Goal: Entertainment & Leisure: Consume media (video, audio)

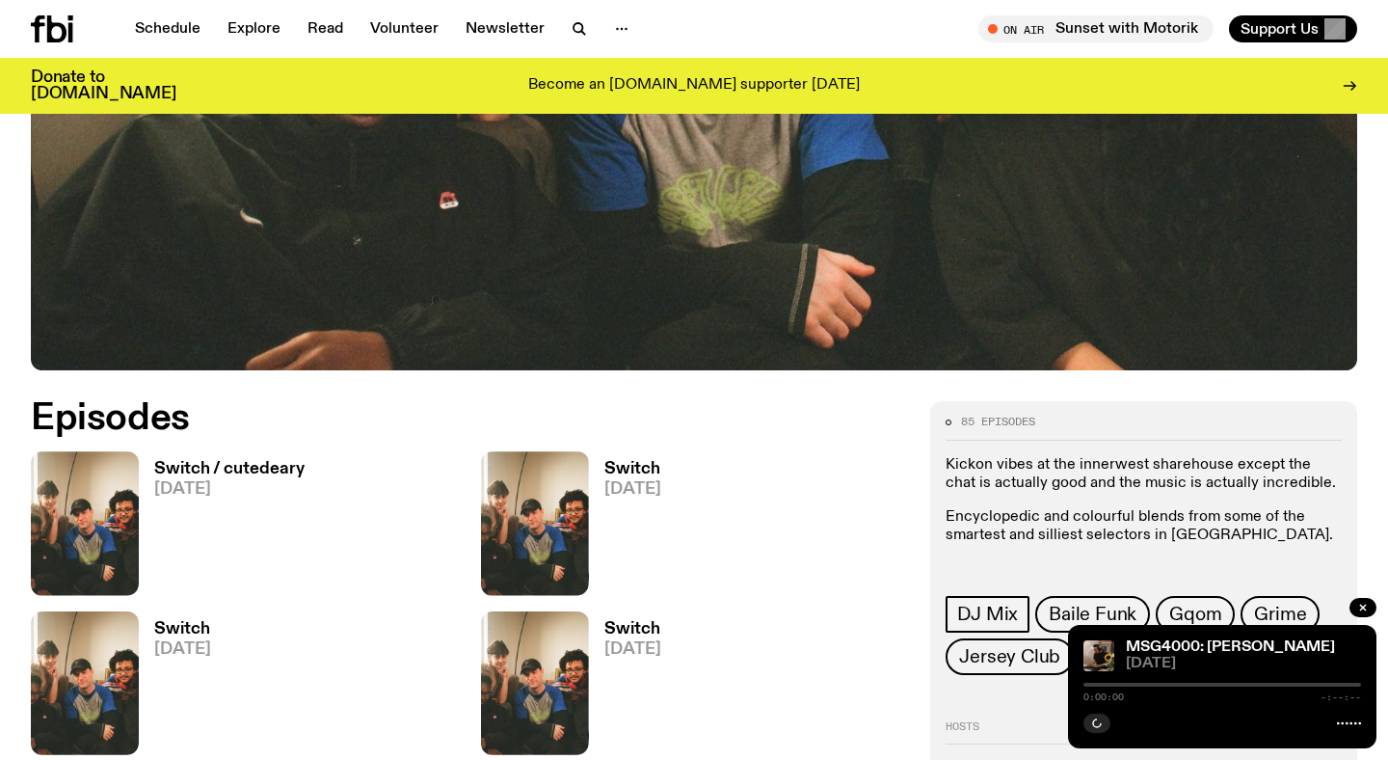
scroll to position [774, 0]
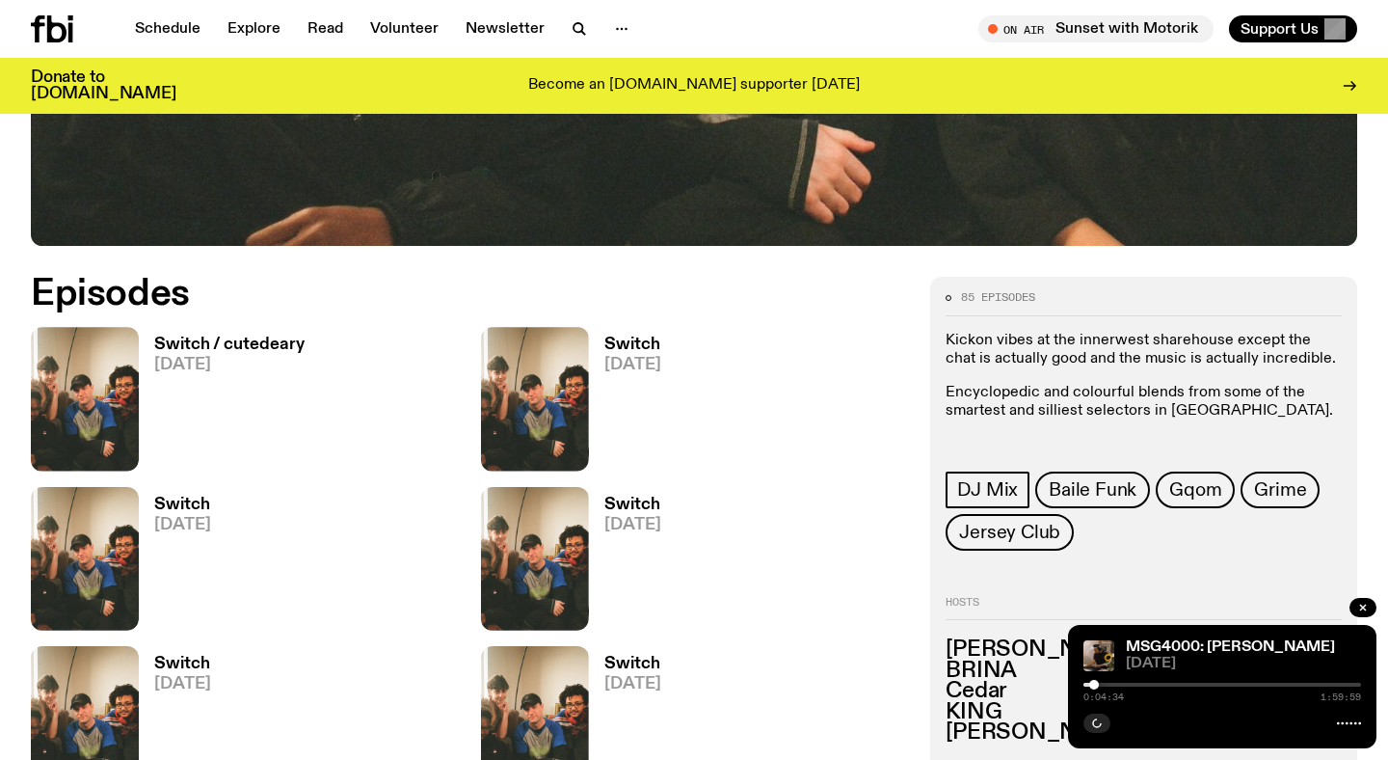
click at [253, 347] on h3 "Switch / cutedeary" at bounding box center [229, 345] width 150 height 16
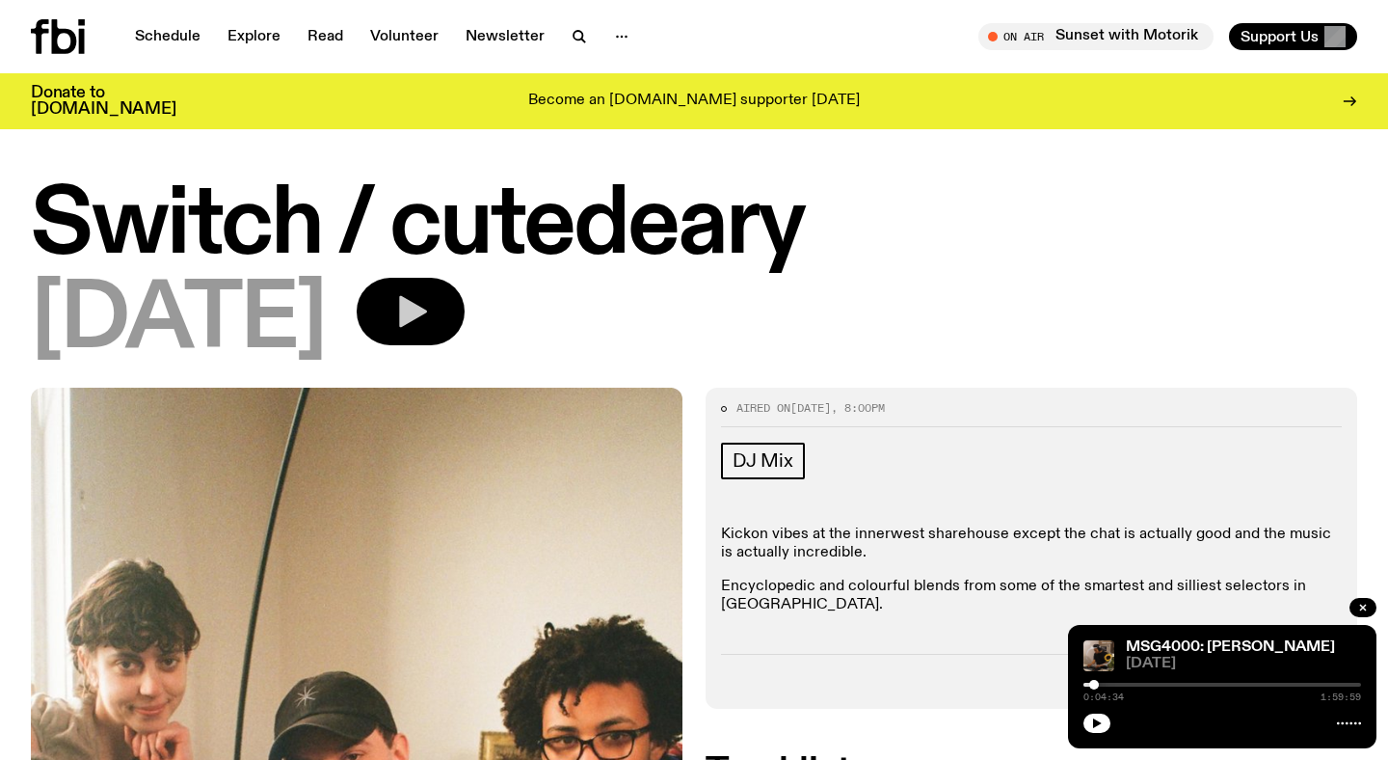
click at [430, 328] on icon "button" at bounding box center [410, 311] width 39 height 39
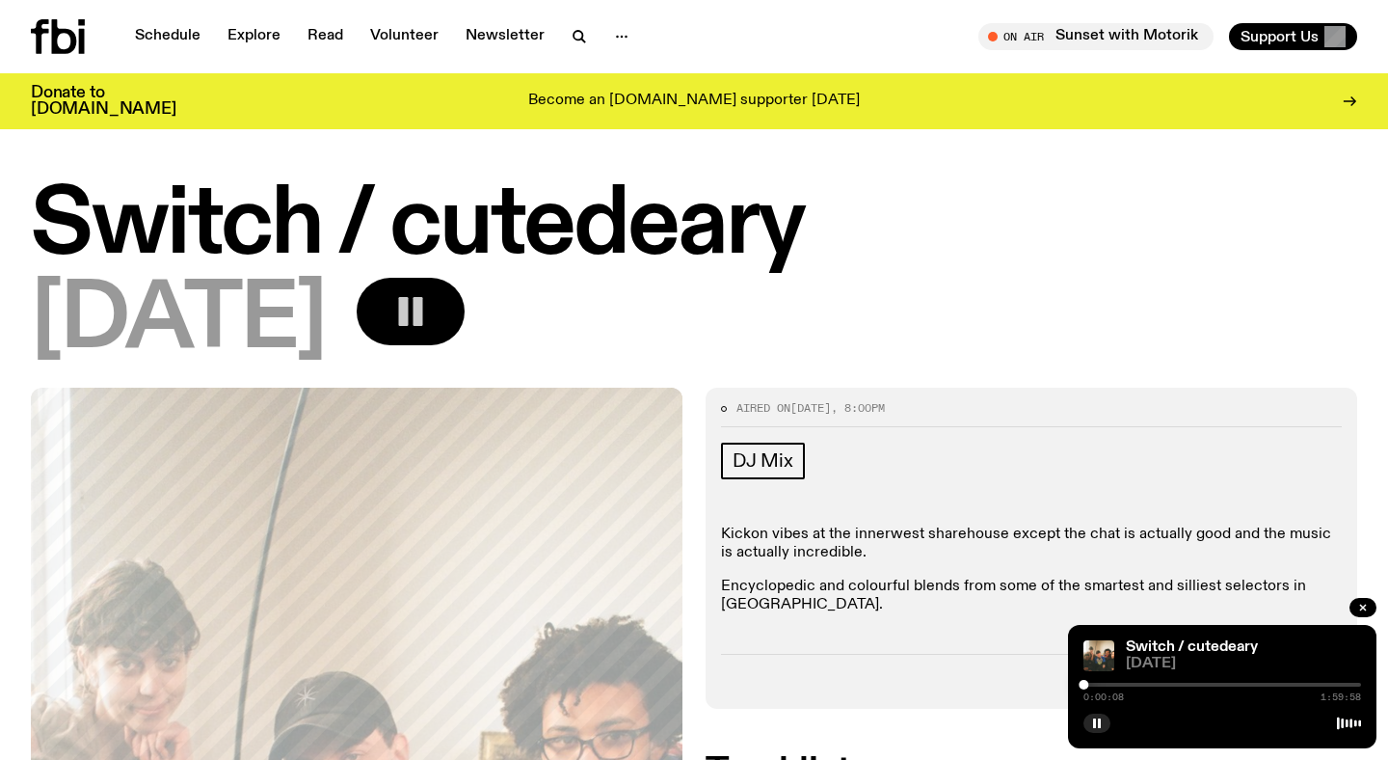
click at [1141, 685] on div at bounding box center [1223, 685] width 278 height 4
click at [1155, 685] on div at bounding box center [1223, 685] width 278 height 4
click at [1173, 685] on div at bounding box center [1223, 685] width 278 height 4
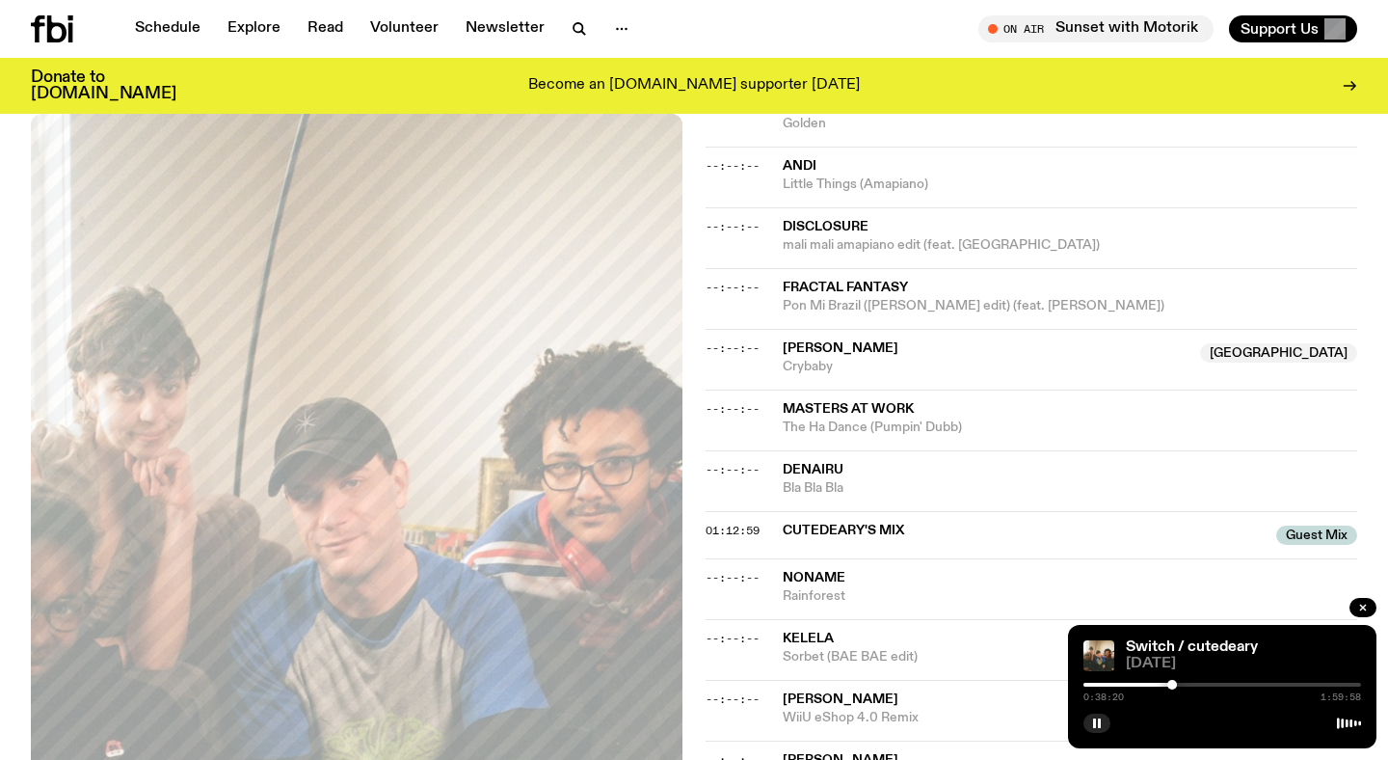
scroll to position [762, 0]
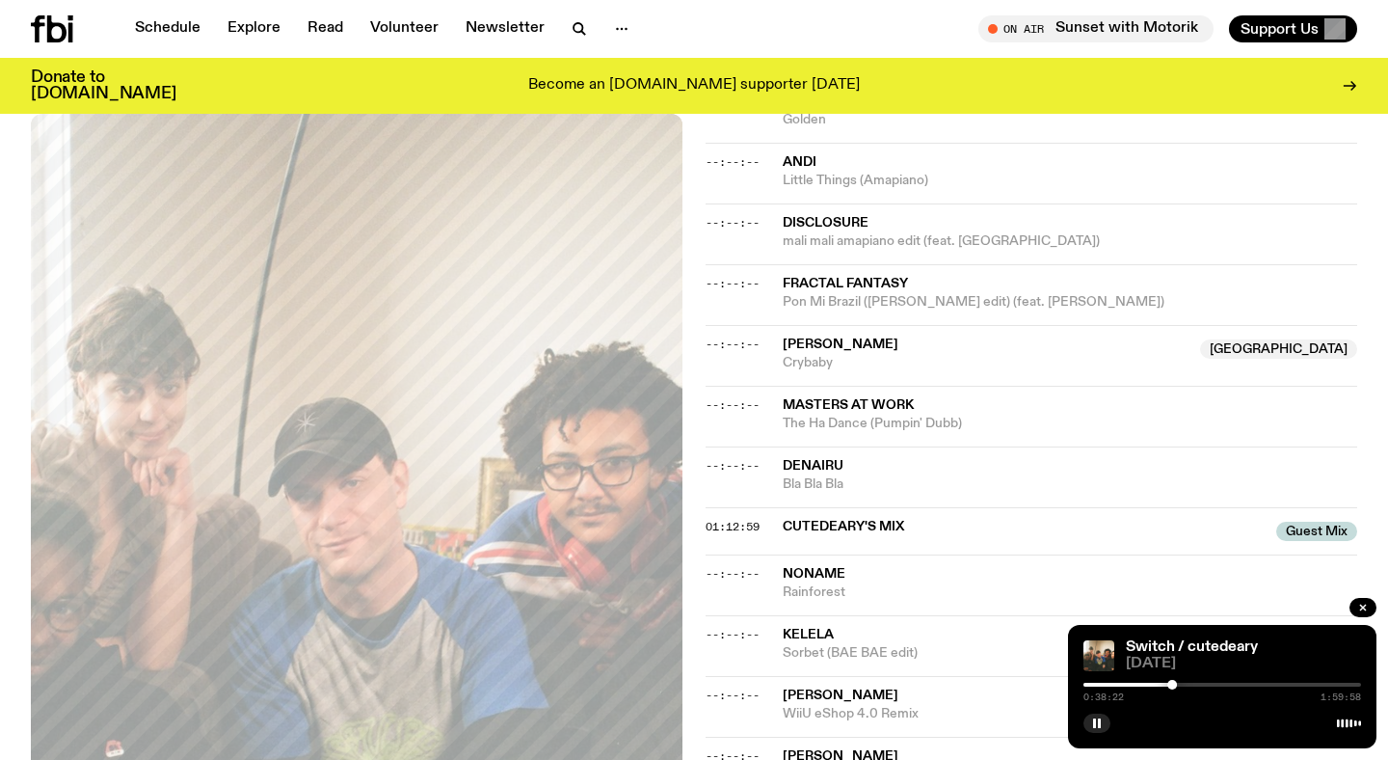
click at [1180, 683] on div at bounding box center [1223, 685] width 278 height 4
click at [1188, 684] on div at bounding box center [1223, 685] width 278 height 4
click at [1194, 685] on div at bounding box center [1223, 685] width 278 height 4
click at [1199, 685] on div at bounding box center [1223, 685] width 278 height 4
click at [1201, 686] on div at bounding box center [1205, 685] width 10 height 10
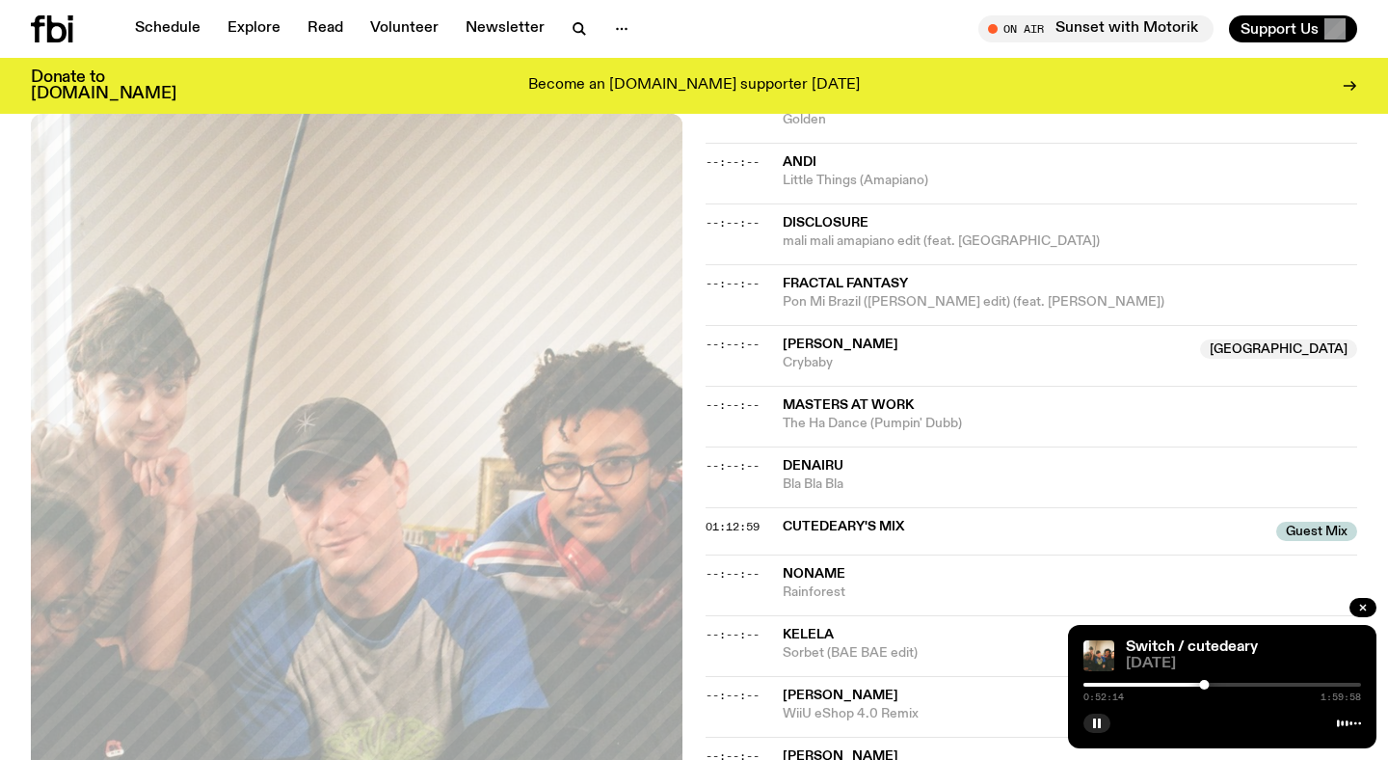
click at [1201, 686] on div at bounding box center [1205, 685] width 10 height 10
click at [1200, 686] on div at bounding box center [1200, 685] width 10 height 10
click at [1198, 686] on div at bounding box center [1200, 685] width 10 height 10
click at [1195, 685] on div at bounding box center [1199, 685] width 10 height 10
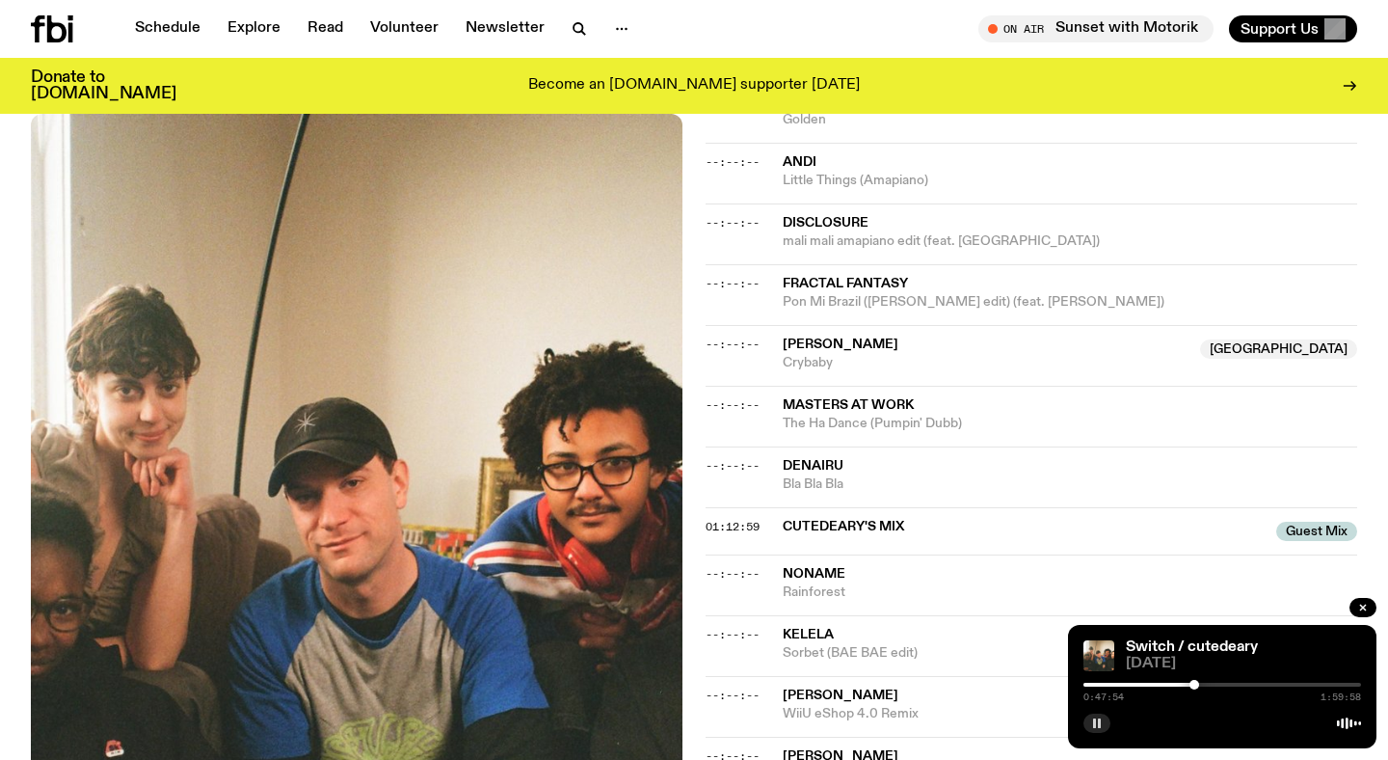
click at [1094, 725] on rect "button" at bounding box center [1094, 723] width 3 height 10
click at [1092, 731] on button "button" at bounding box center [1097, 723] width 27 height 19
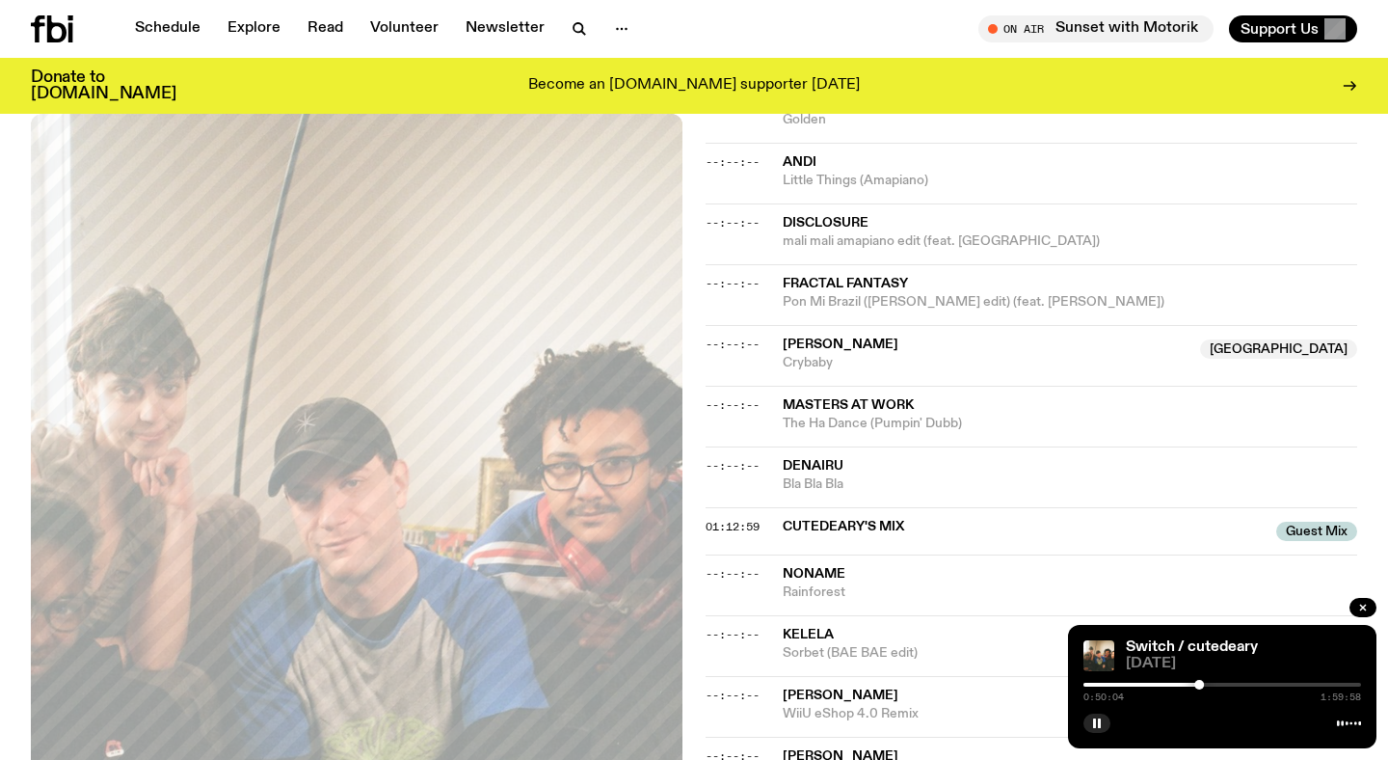
click at [1194, 685] on div at bounding box center [1061, 685] width 278 height 4
click at [1097, 729] on button "button" at bounding box center [1097, 723] width 27 height 19
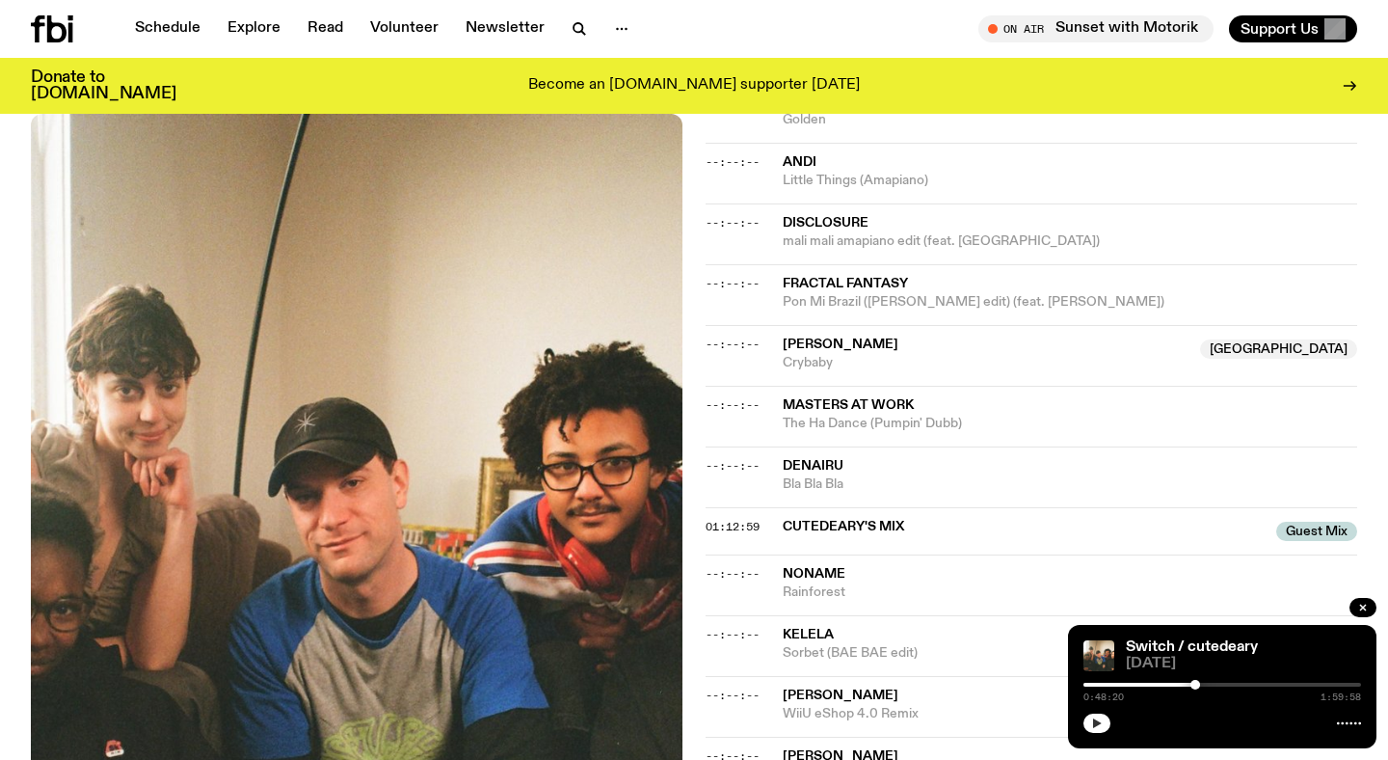
click at [1092, 724] on icon "button" at bounding box center [1098, 723] width 12 height 12
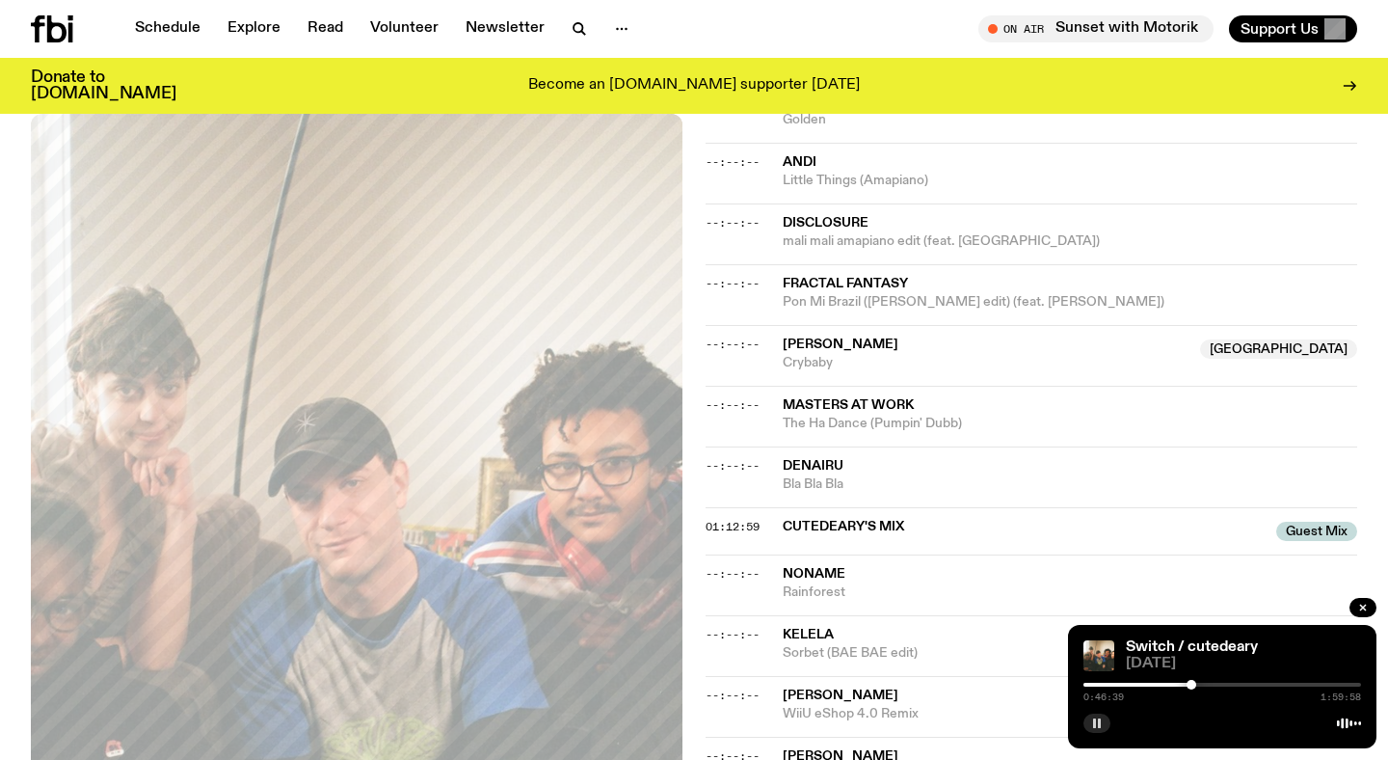
click at [1192, 686] on div at bounding box center [1192, 685] width 10 height 10
click at [1191, 686] on div at bounding box center [1191, 685] width 10 height 10
click at [1190, 686] on div at bounding box center [1193, 685] width 10 height 10
click at [1101, 720] on icon "button" at bounding box center [1098, 723] width 12 height 12
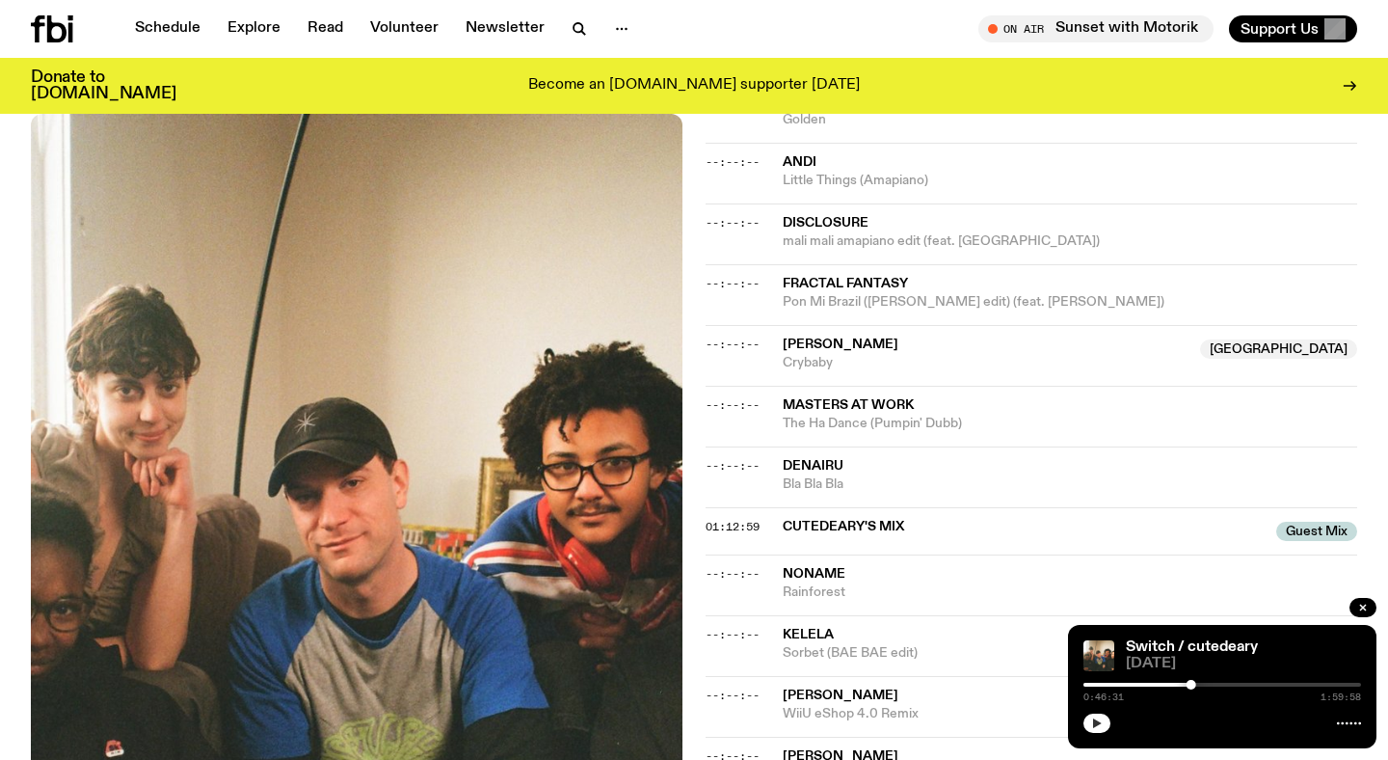
click at [1101, 721] on icon "button" at bounding box center [1098, 723] width 12 height 12
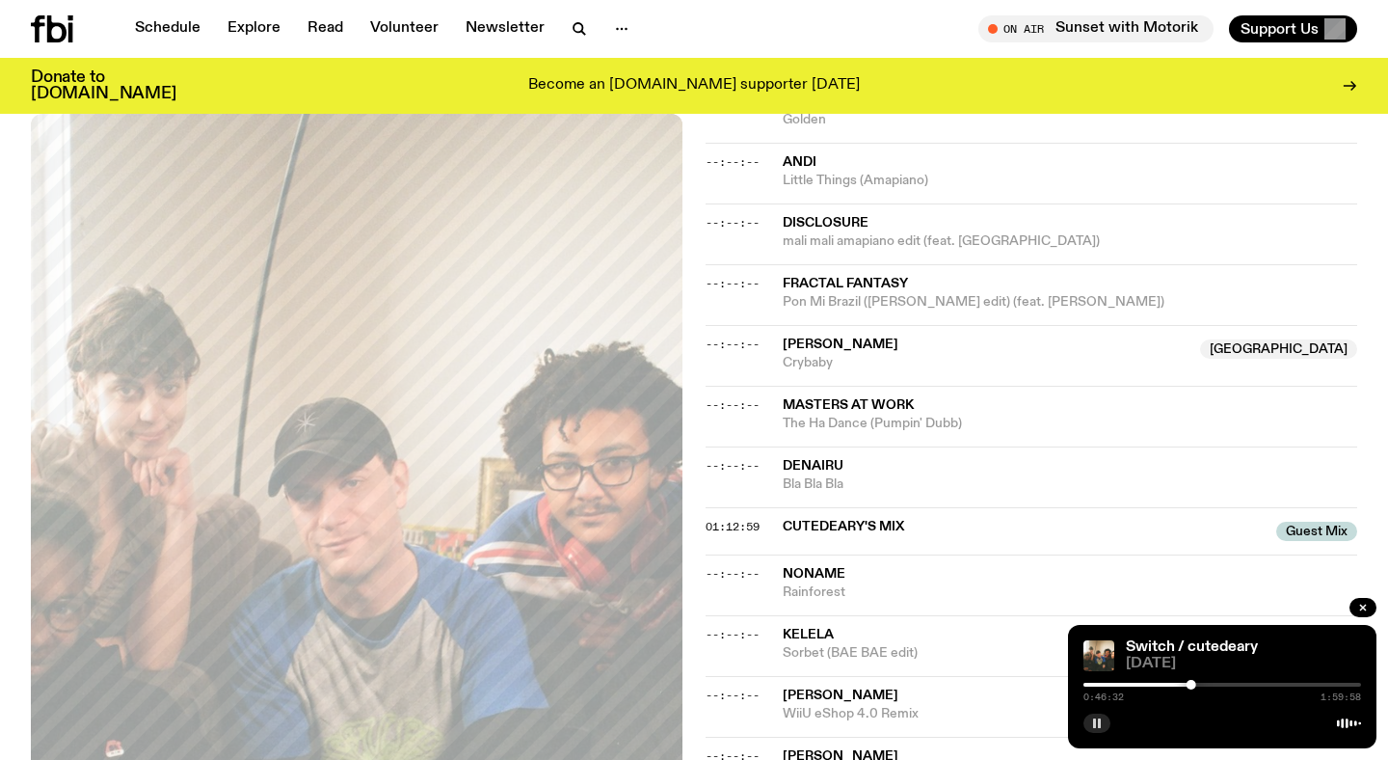
click at [1185, 682] on div "0:46:32 1:59:58" at bounding box center [1223, 690] width 278 height 23
click at [1186, 684] on div at bounding box center [1186, 685] width 10 height 10
click at [722, 18] on div "On Air Sunset with Motorik Tune in live Support Us" at bounding box center [1030, 28] width 656 height 27
click at [1094, 721] on rect "button" at bounding box center [1094, 723] width 3 height 10
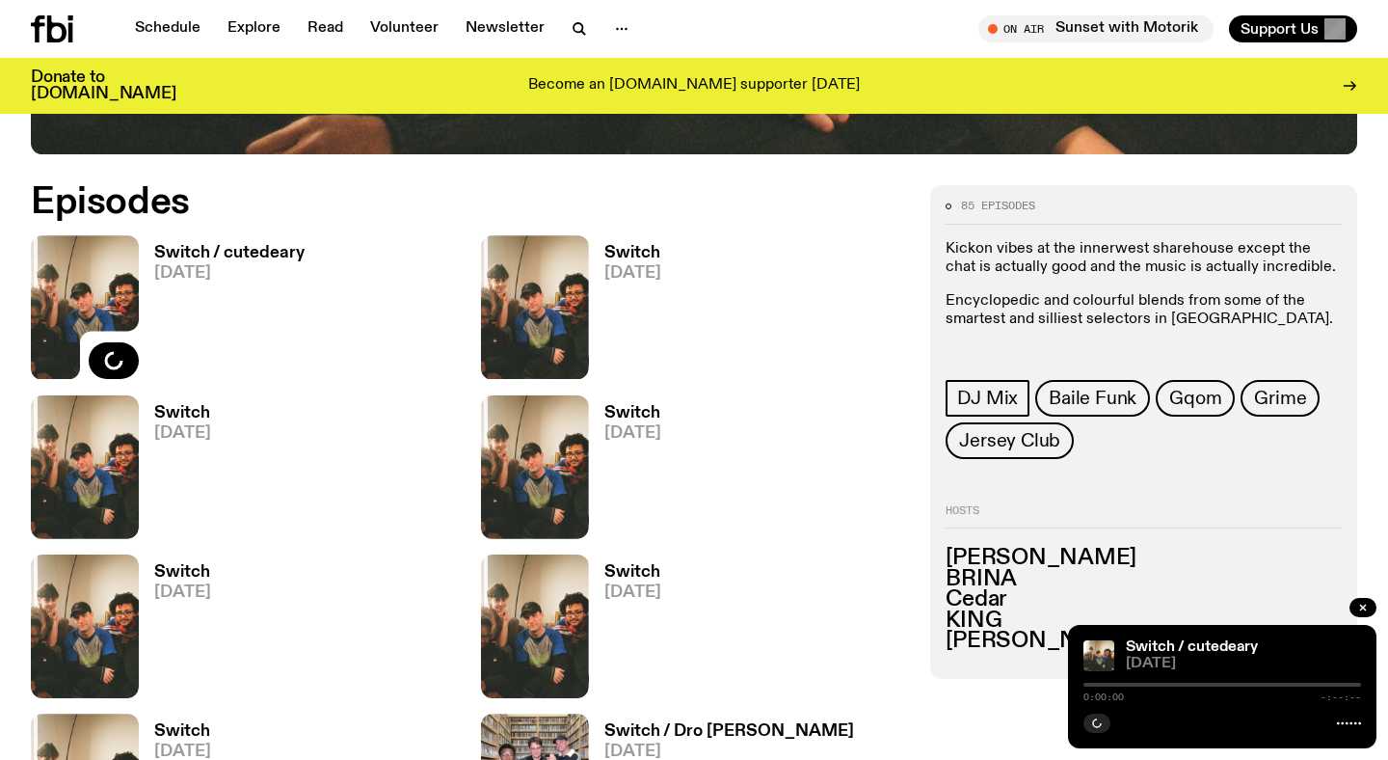
scroll to position [866, 0]
click at [234, 249] on h3 "Switch / cutedeary" at bounding box center [229, 253] width 150 height 16
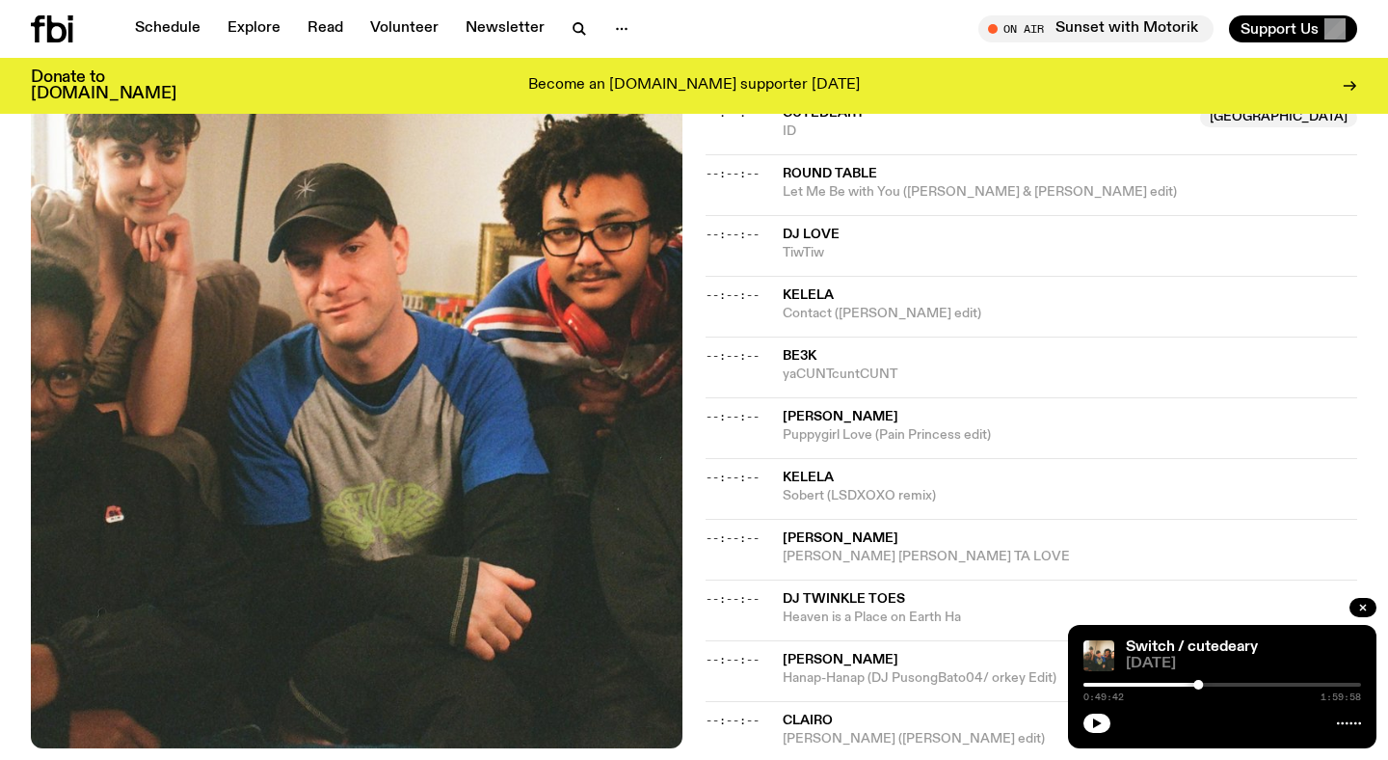
scroll to position [2056, 0]
